Goal: Transaction & Acquisition: Purchase product/service

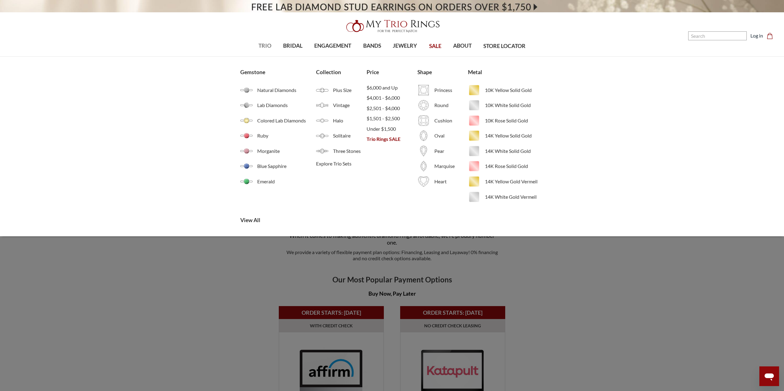
click at [268, 45] on span "TRIO" at bounding box center [264, 46] width 13 height 8
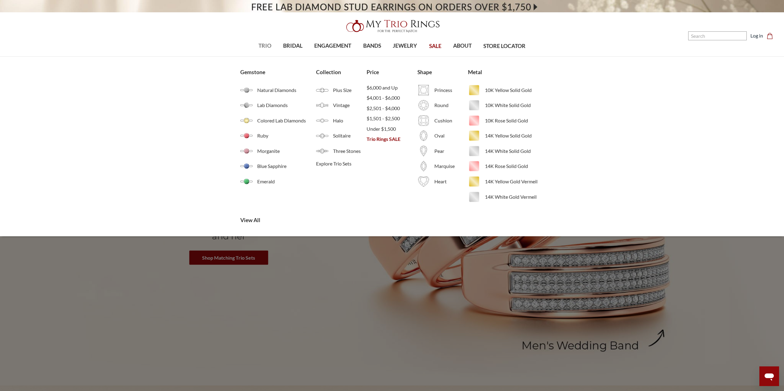
click at [270, 44] on span "TRIO" at bounding box center [264, 46] width 13 height 8
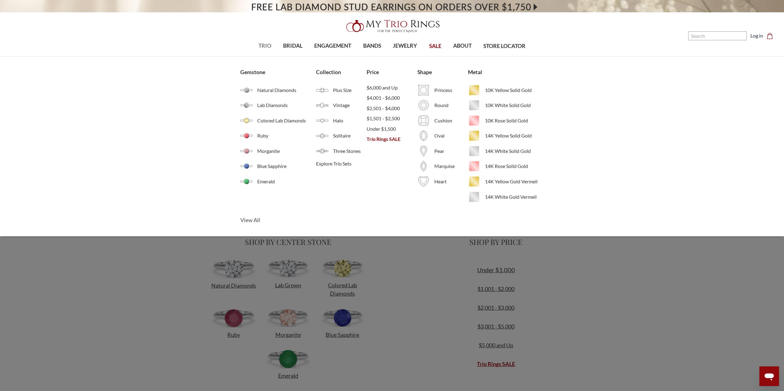
drag, startPoint x: 253, startPoint y: 220, endPoint x: 274, endPoint y: 214, distance: 21.2
click at [253, 220] on span "View All" at bounding box center [290, 220] width 101 height 8
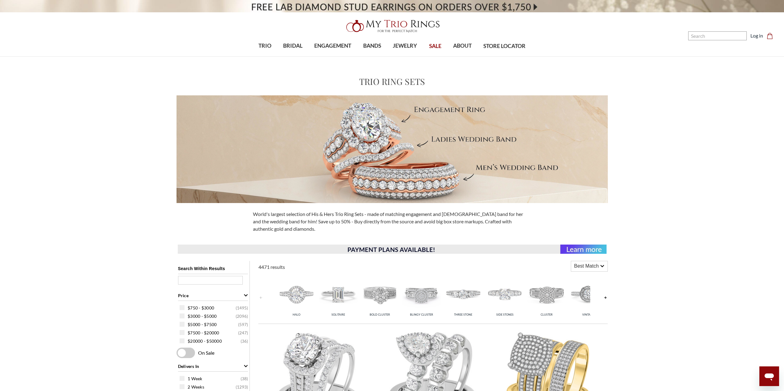
click at [360, 3] on video at bounding box center [392, 6] width 784 height 12
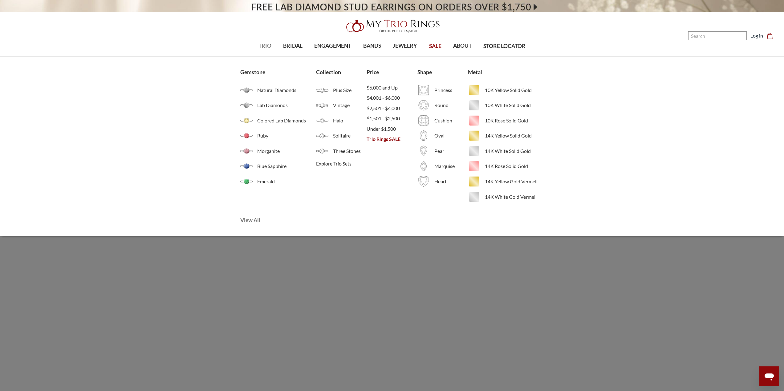
click at [253, 217] on span "View All" at bounding box center [290, 220] width 101 height 8
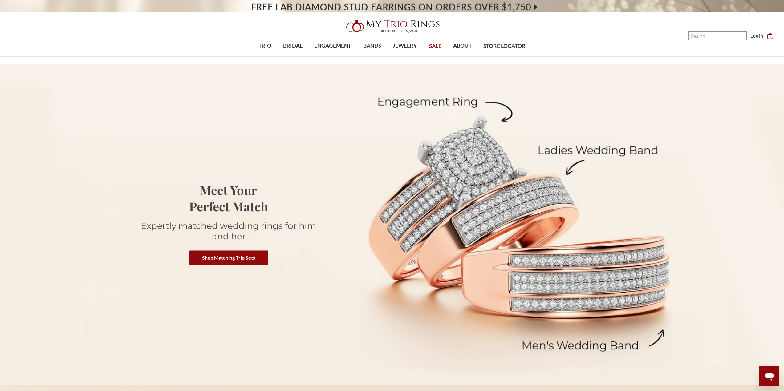
click at [399, 24] on img at bounding box center [392, 26] width 99 height 20
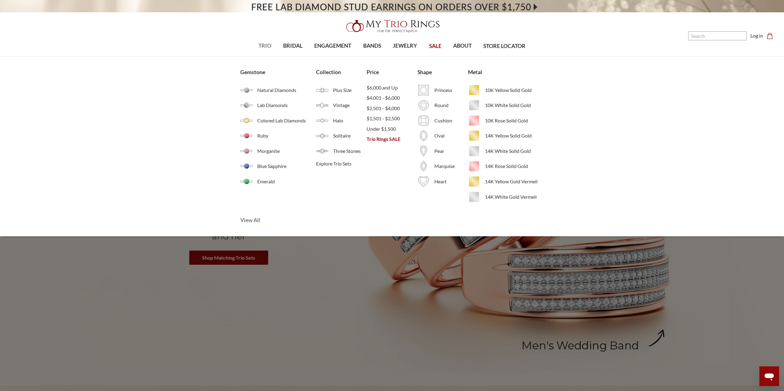
click at [258, 221] on span "View All" at bounding box center [290, 220] width 101 height 8
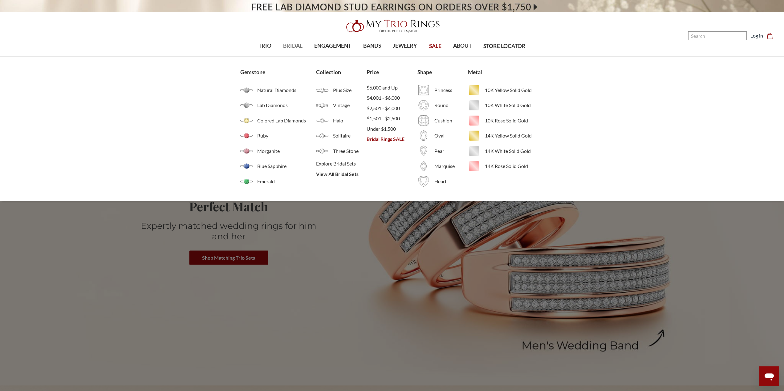
click at [291, 49] on span "BRIDAL" at bounding box center [292, 46] width 19 height 8
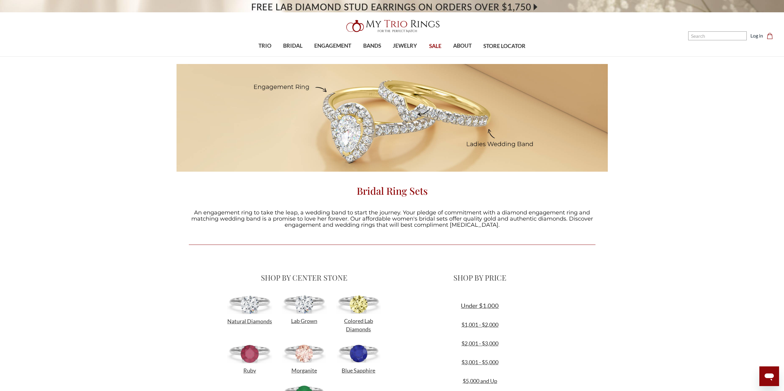
click at [390, 24] on img at bounding box center [392, 26] width 99 height 20
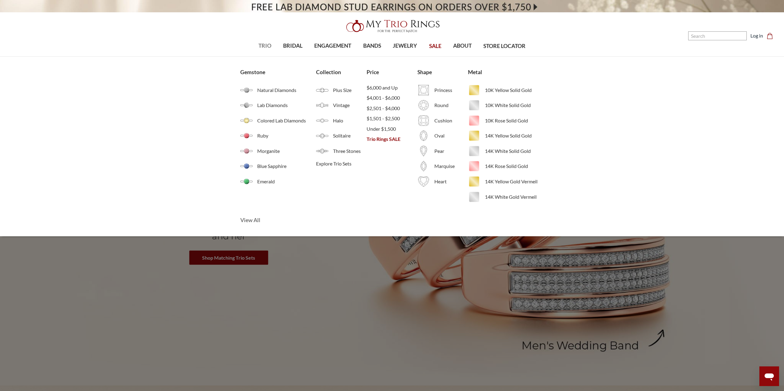
click at [249, 222] on span "View All" at bounding box center [290, 220] width 101 height 8
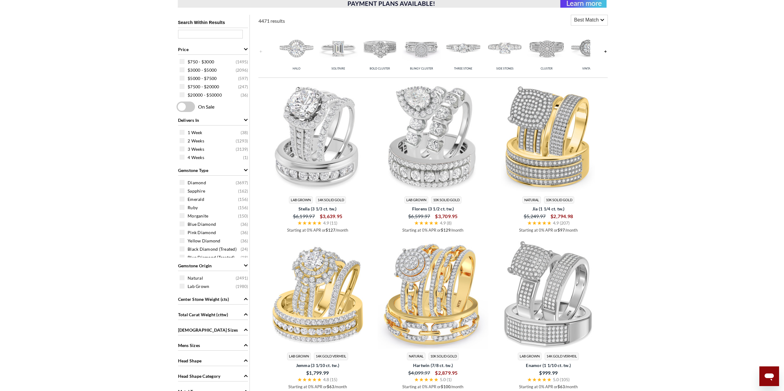
click at [226, 361] on div "Head Shape" at bounding box center [213, 361] width 70 height 12
click at [226, 360] on div "Head Shape" at bounding box center [213, 361] width 70 height 12
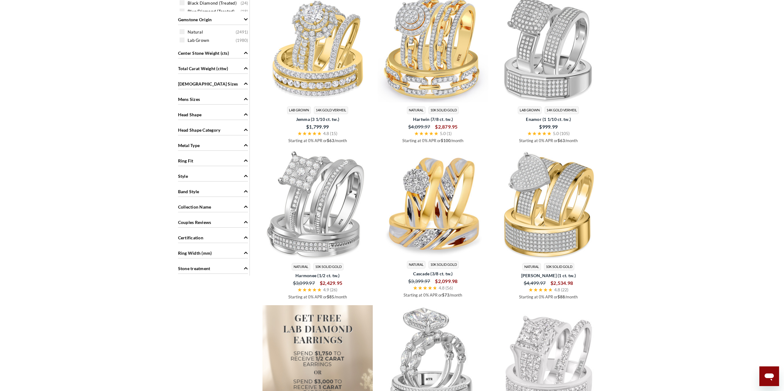
drag, startPoint x: 221, startPoint y: 177, endPoint x: 222, endPoint y: 181, distance: 4.8
click at [221, 177] on div "Style" at bounding box center [213, 176] width 70 height 12
click at [182, 207] on div "Solitaire ( 630 )" at bounding box center [215, 204] width 70 height 7
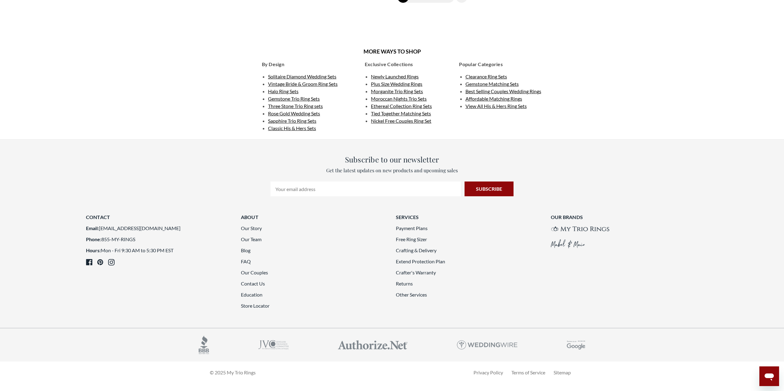
scroll to position [1725, 0]
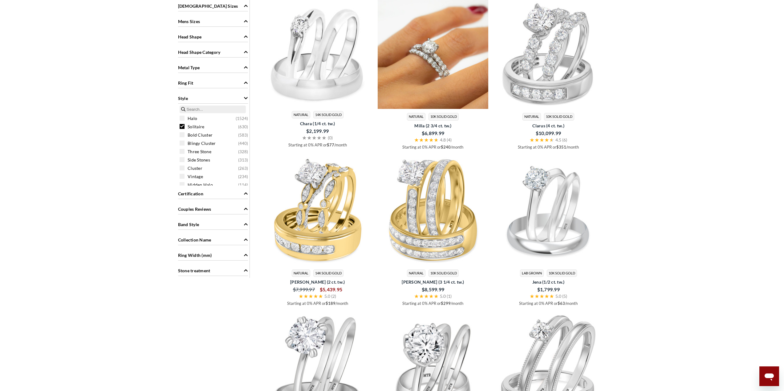
scroll to position [254, 0]
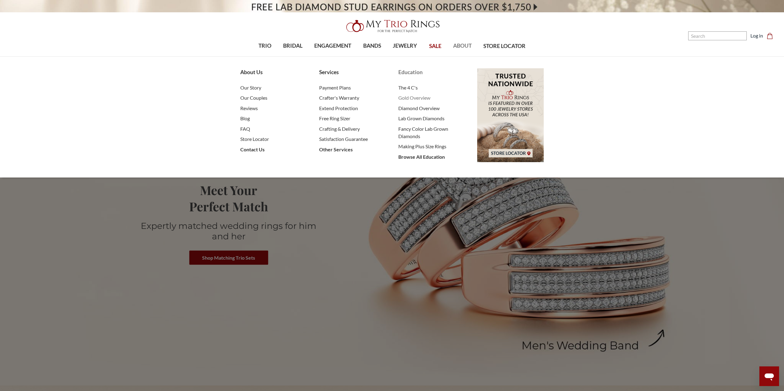
click at [421, 98] on span "Gold Overview" at bounding box center [431, 97] width 67 height 7
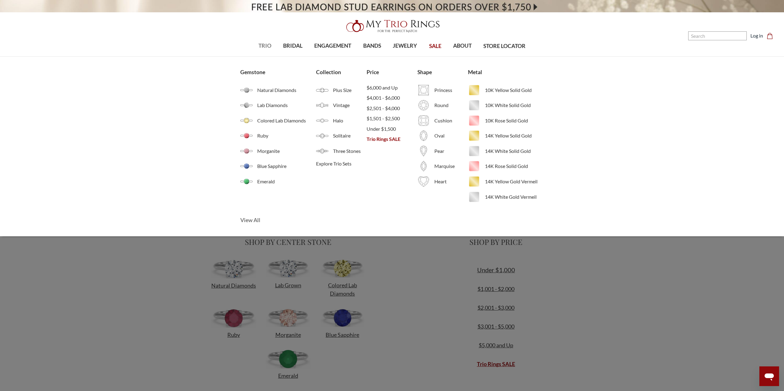
click at [253, 219] on span "View All" at bounding box center [290, 220] width 101 height 8
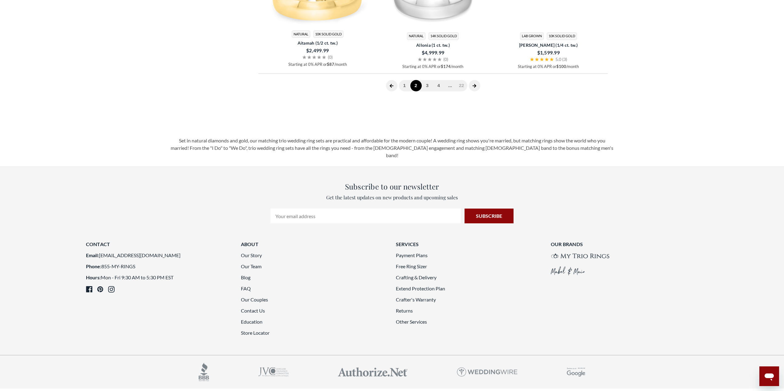
scroll to position [1725, 0]
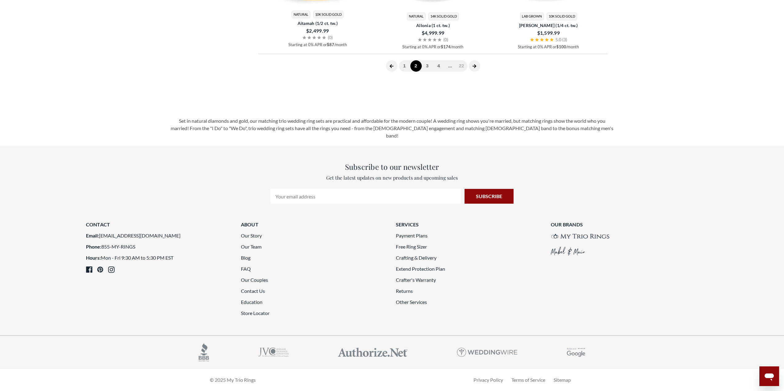
drag, startPoint x: 427, startPoint y: 192, endPoint x: 431, endPoint y: 188, distance: 6.1
click at [427, 72] on link "3" at bounding box center [427, 65] width 11 height 11
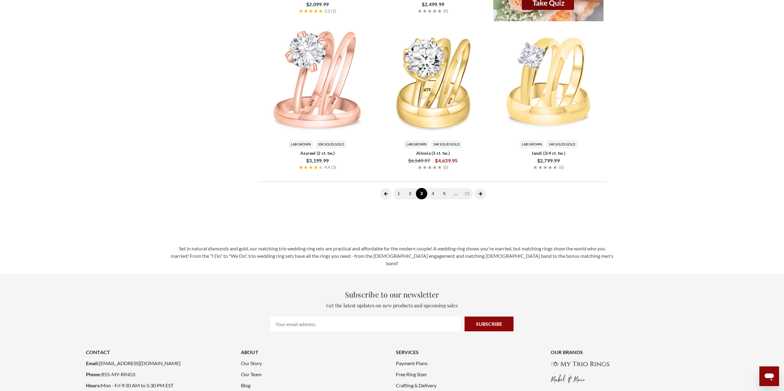
scroll to position [254, 0]
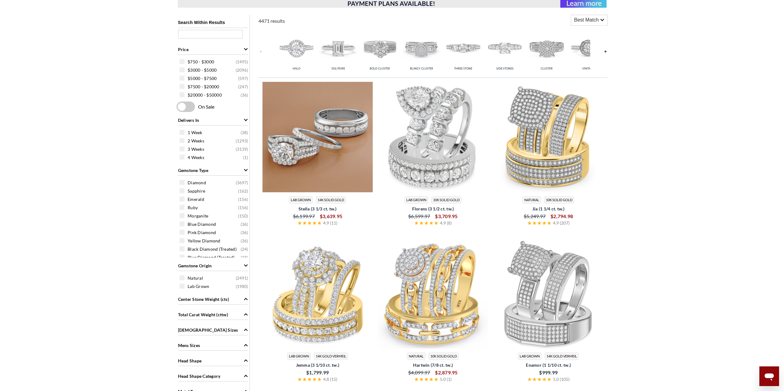
click at [330, 127] on img at bounding box center [317, 137] width 111 height 111
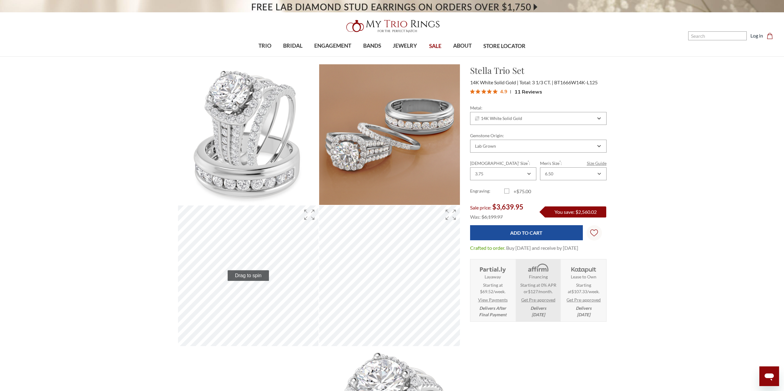
click at [589, 162] on link "Size Guide" at bounding box center [597, 163] width 20 height 6
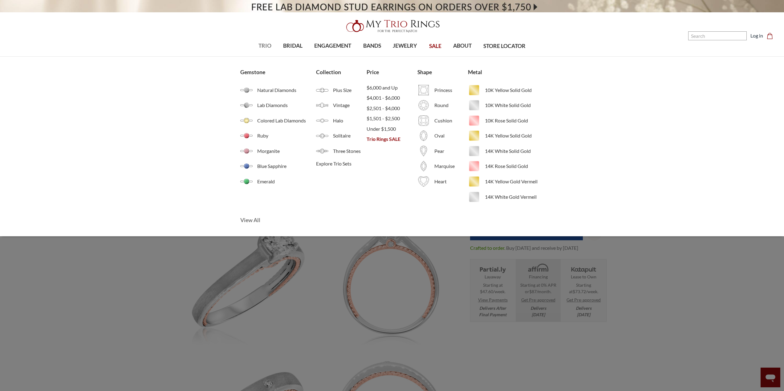
click at [252, 223] on span "View All" at bounding box center [290, 220] width 101 height 8
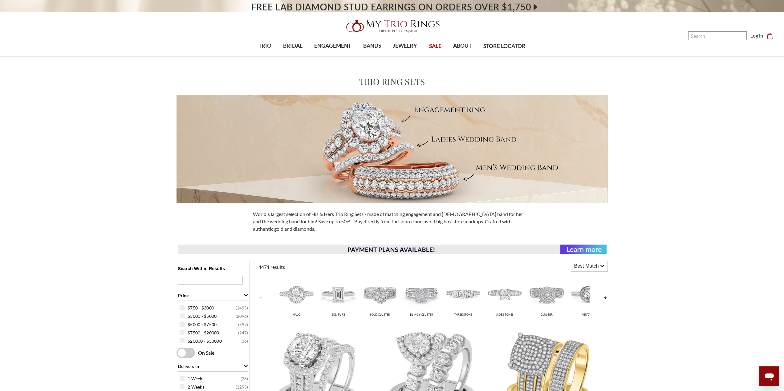
scroll to position [246, 0]
